Goal: Check status

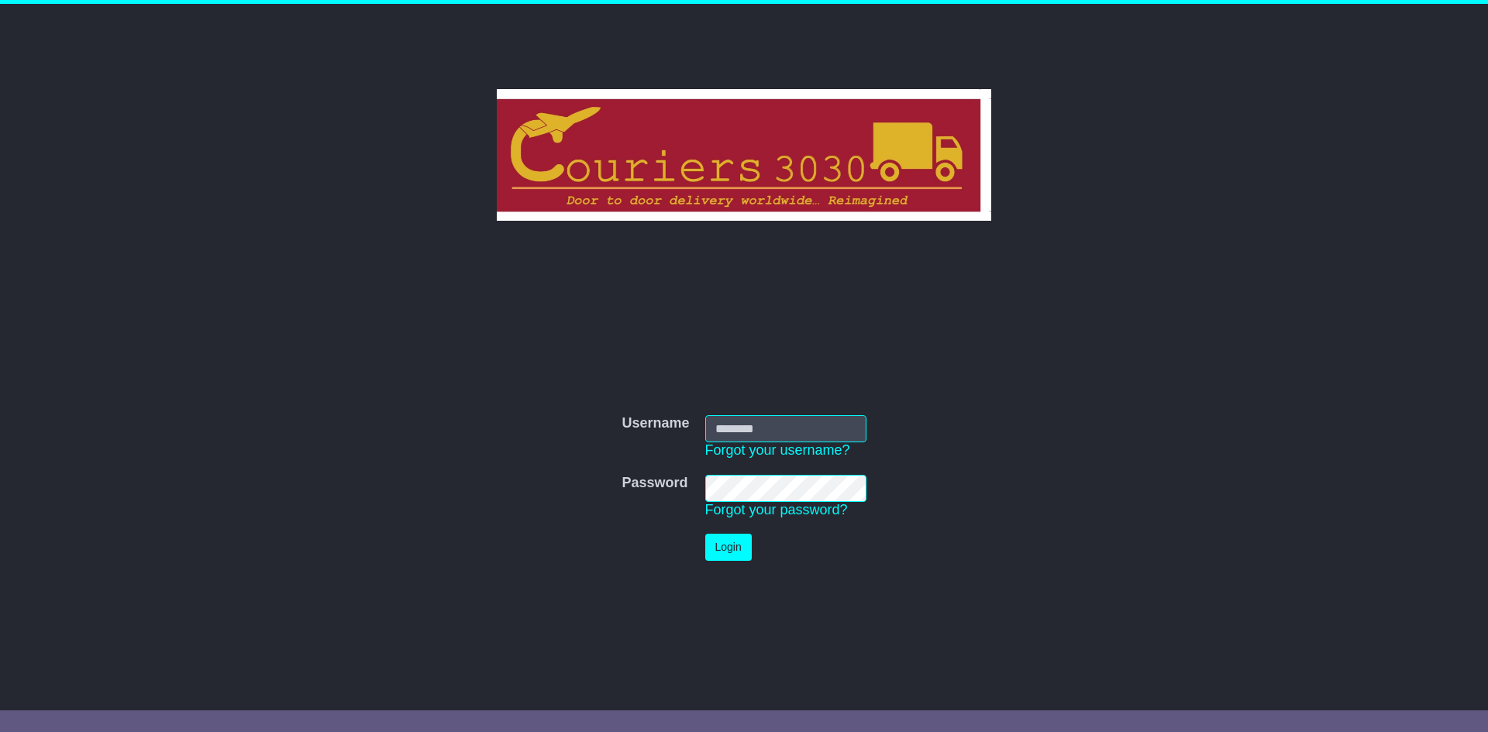
click at [815, 434] on input "Username" at bounding box center [785, 428] width 161 height 27
type input "**********"
click at [746, 469] on td "Password Forgot your password?" at bounding box center [786, 497] width 177 height 60
click at [715, 545] on button "Login" at bounding box center [728, 547] width 47 height 27
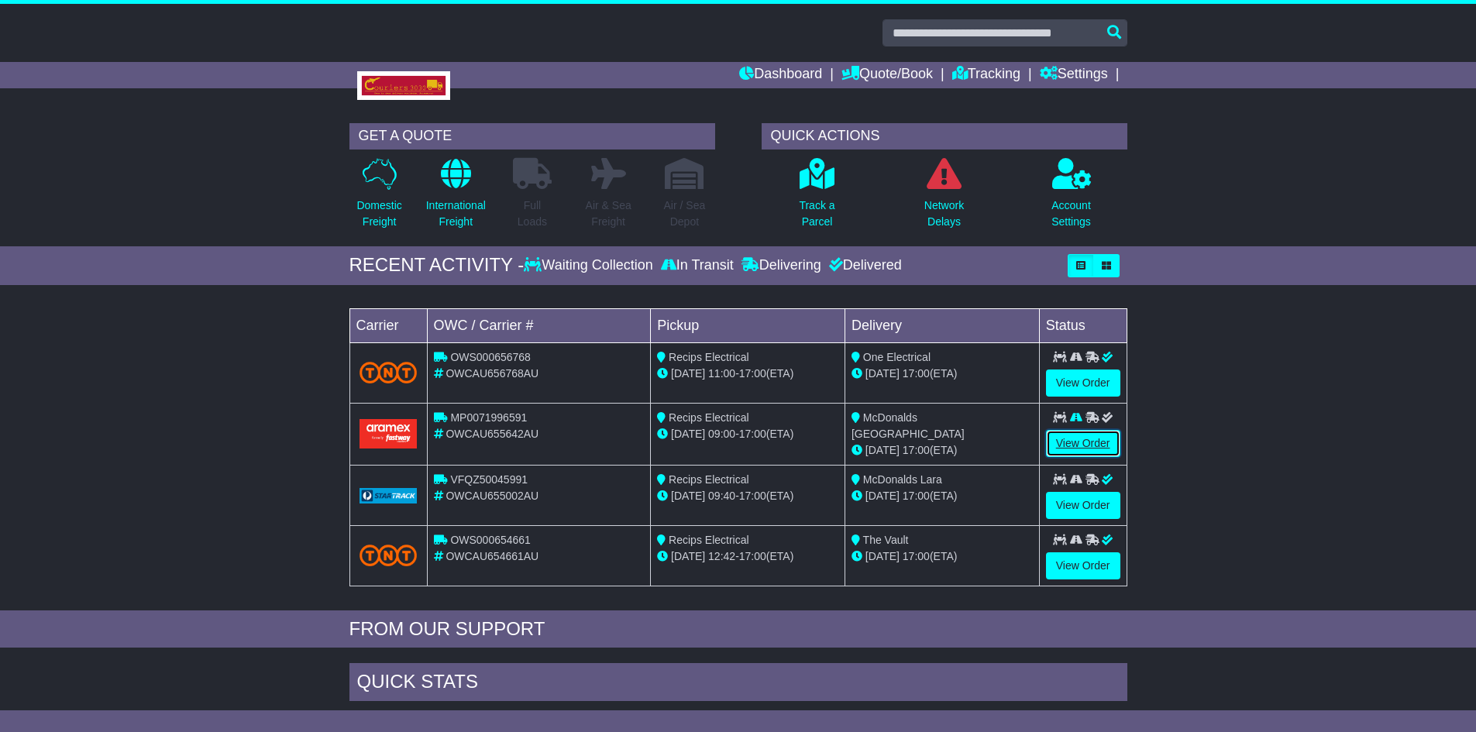
click at [1105, 433] on link "View Order" at bounding box center [1083, 443] width 74 height 27
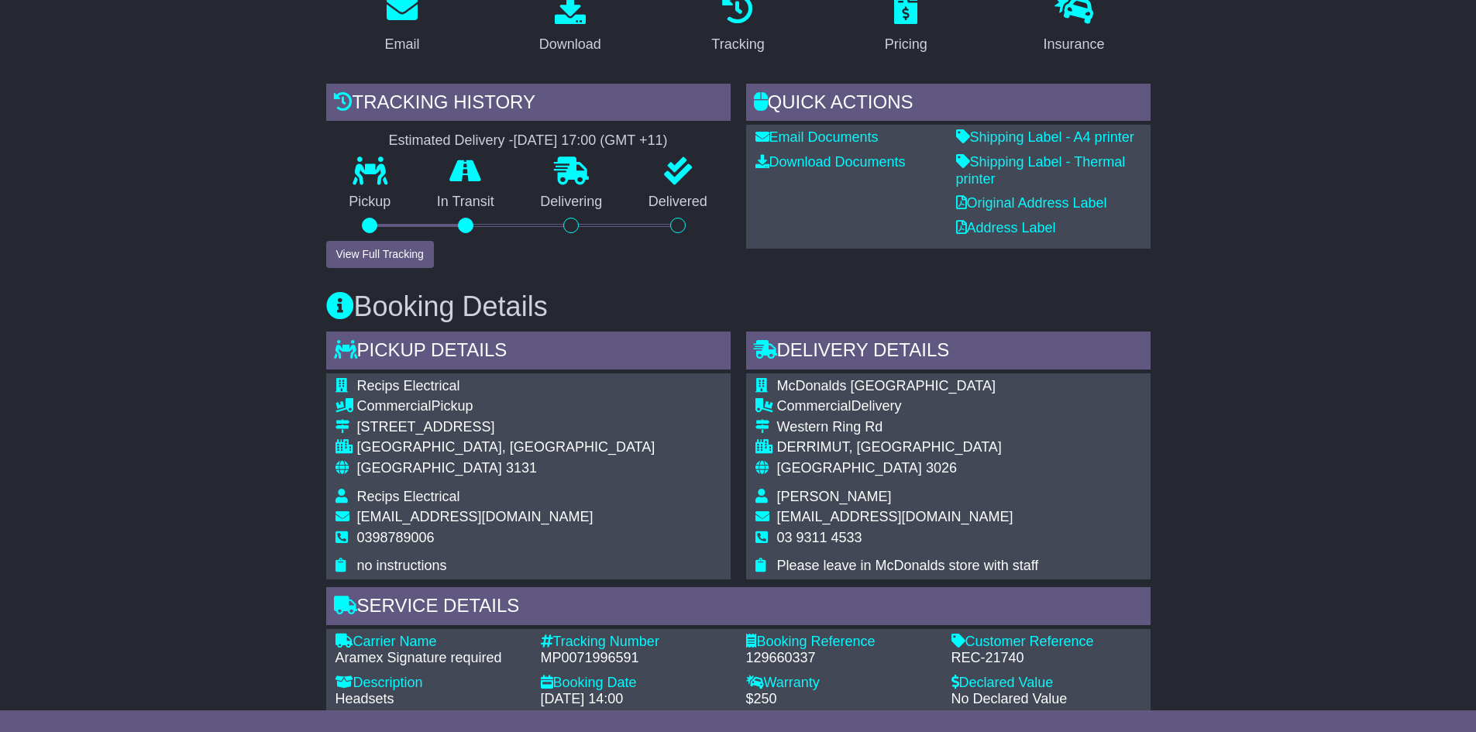
scroll to position [388, 0]
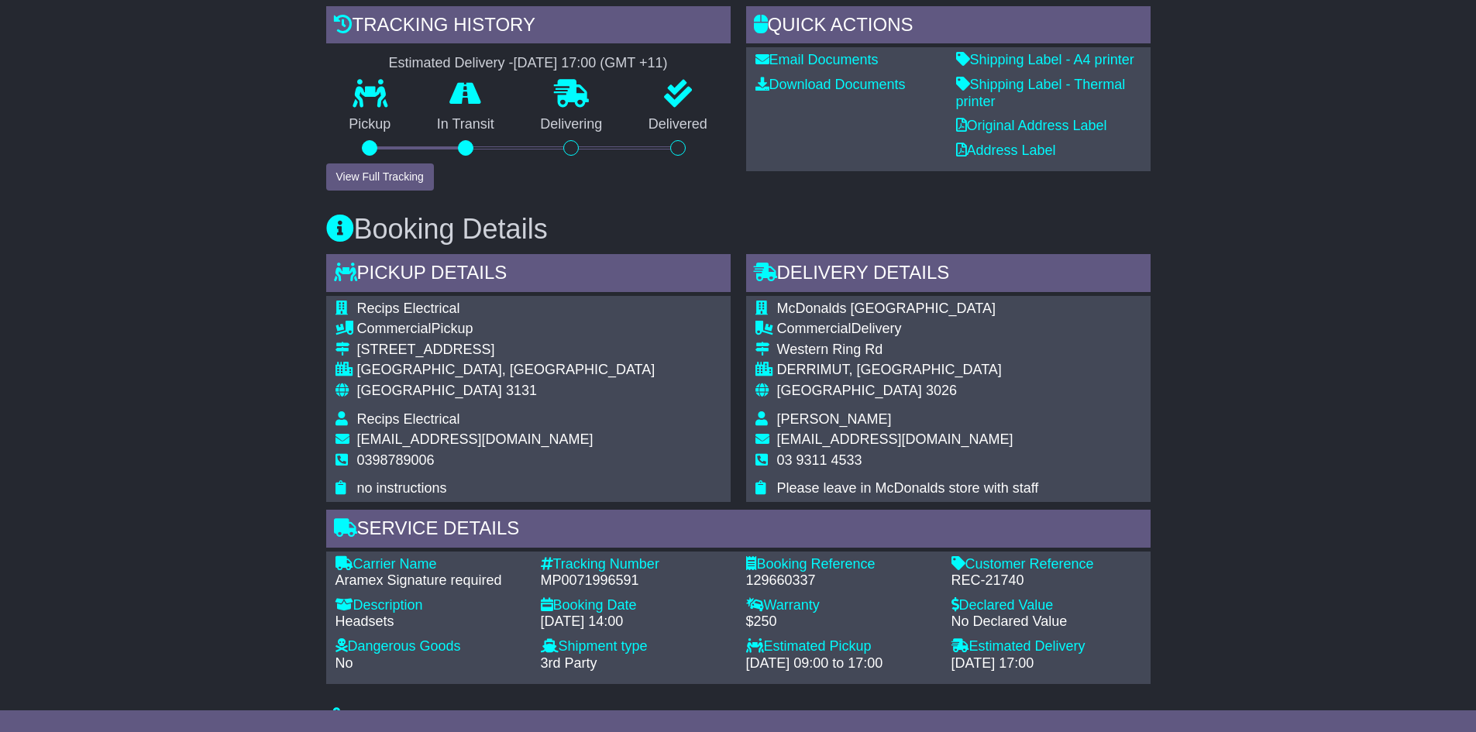
drag, startPoint x: 481, startPoint y: 53, endPoint x: 283, endPoint y: 16, distance: 202.0
click at [408, 46] on div "Tracking history Estimated Delivery - [DATE] 17:00 (GMT +11) Pickup In Transit …" at bounding box center [528, 98] width 405 height 185
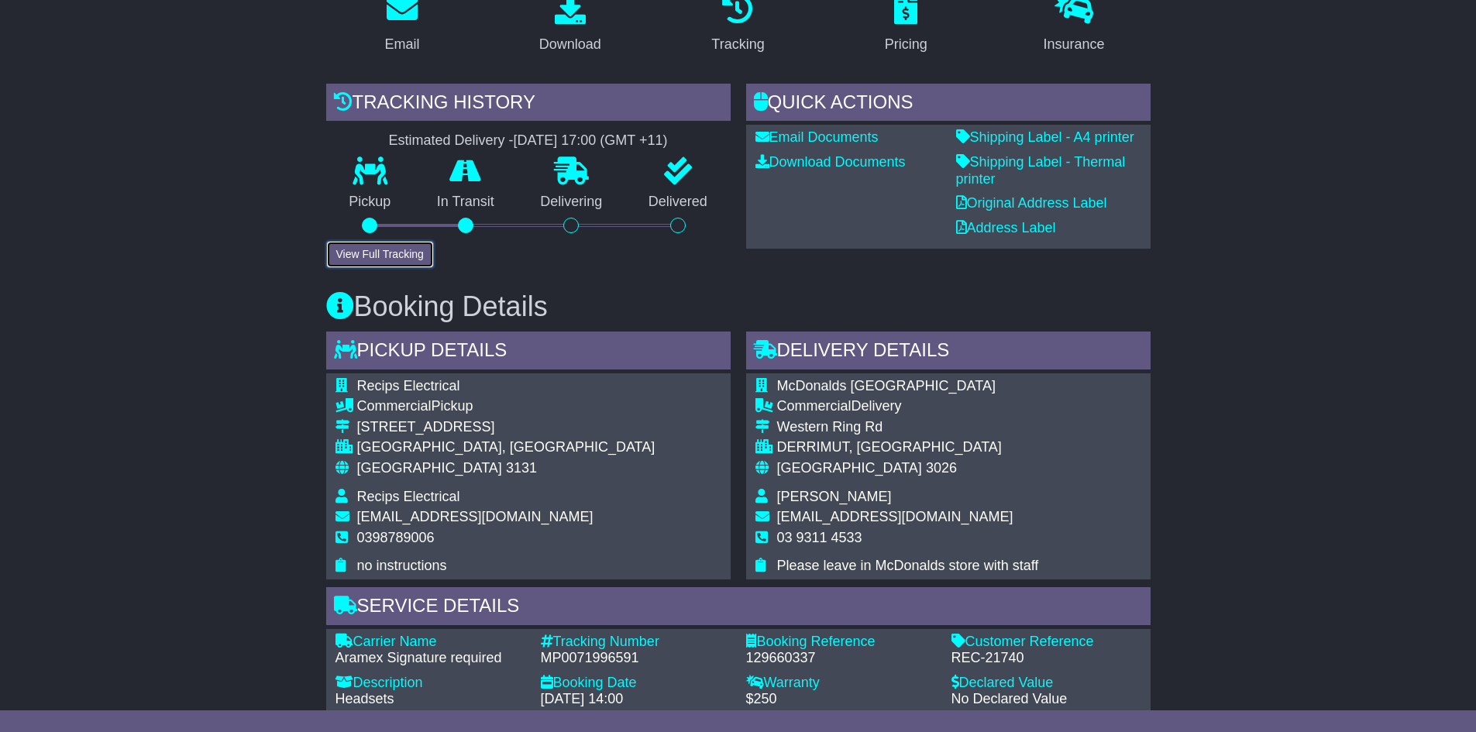
click at [383, 258] on button "View Full Tracking" at bounding box center [380, 254] width 108 height 27
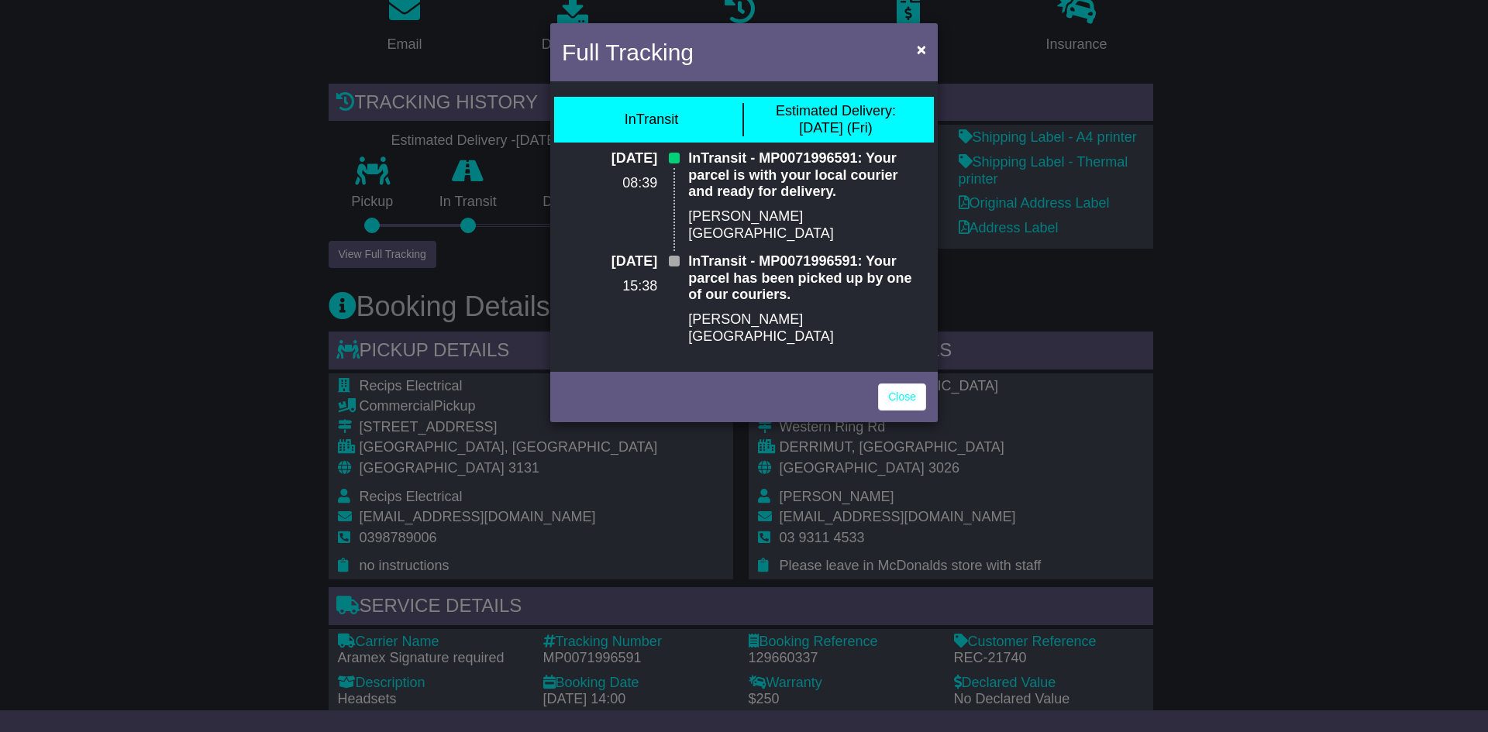
click at [489, 386] on div "Full Tracking × InTransit Estimated Delivery: [DATE] (Fri) [DATE] 08:39 InTrans…" at bounding box center [744, 366] width 1488 height 732
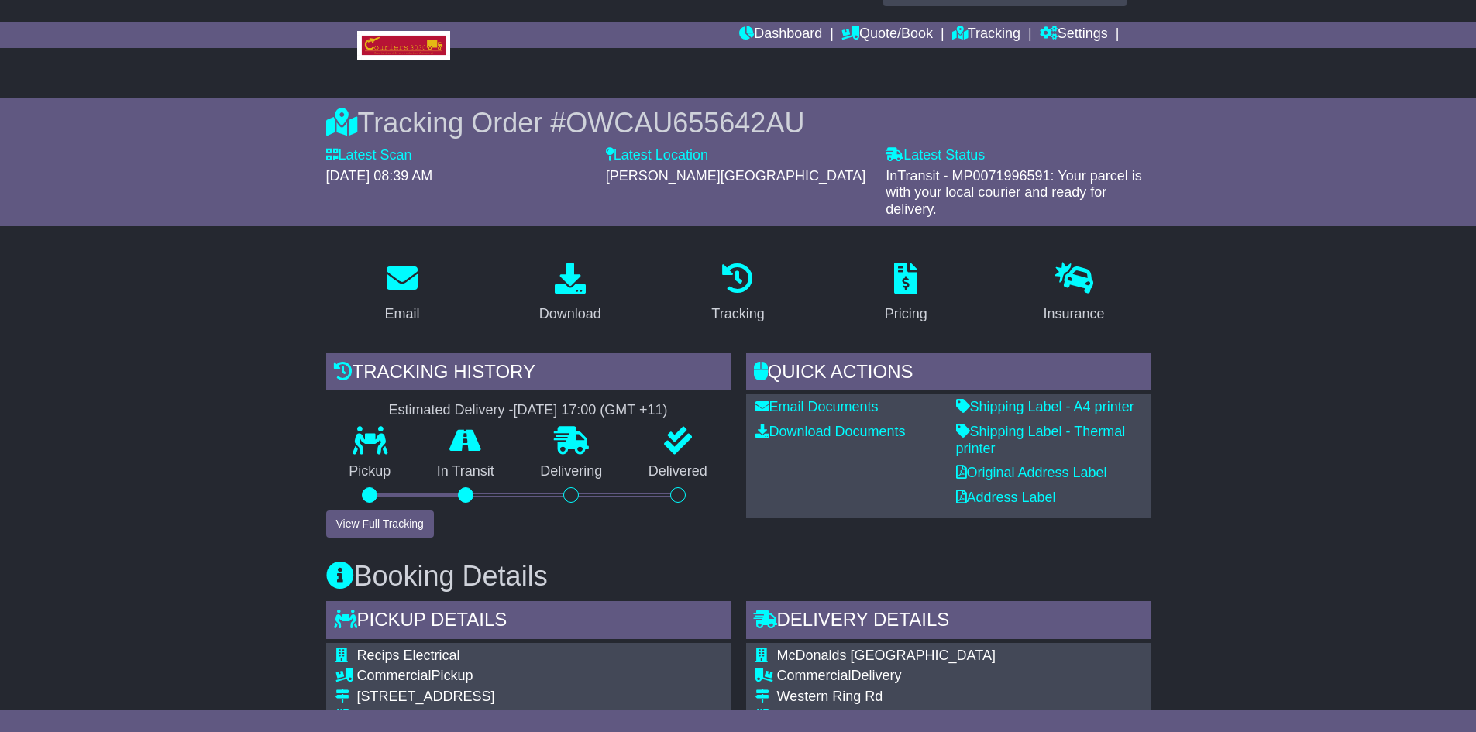
scroll to position [0, 0]
